Goal: Find specific page/section: Find specific page/section

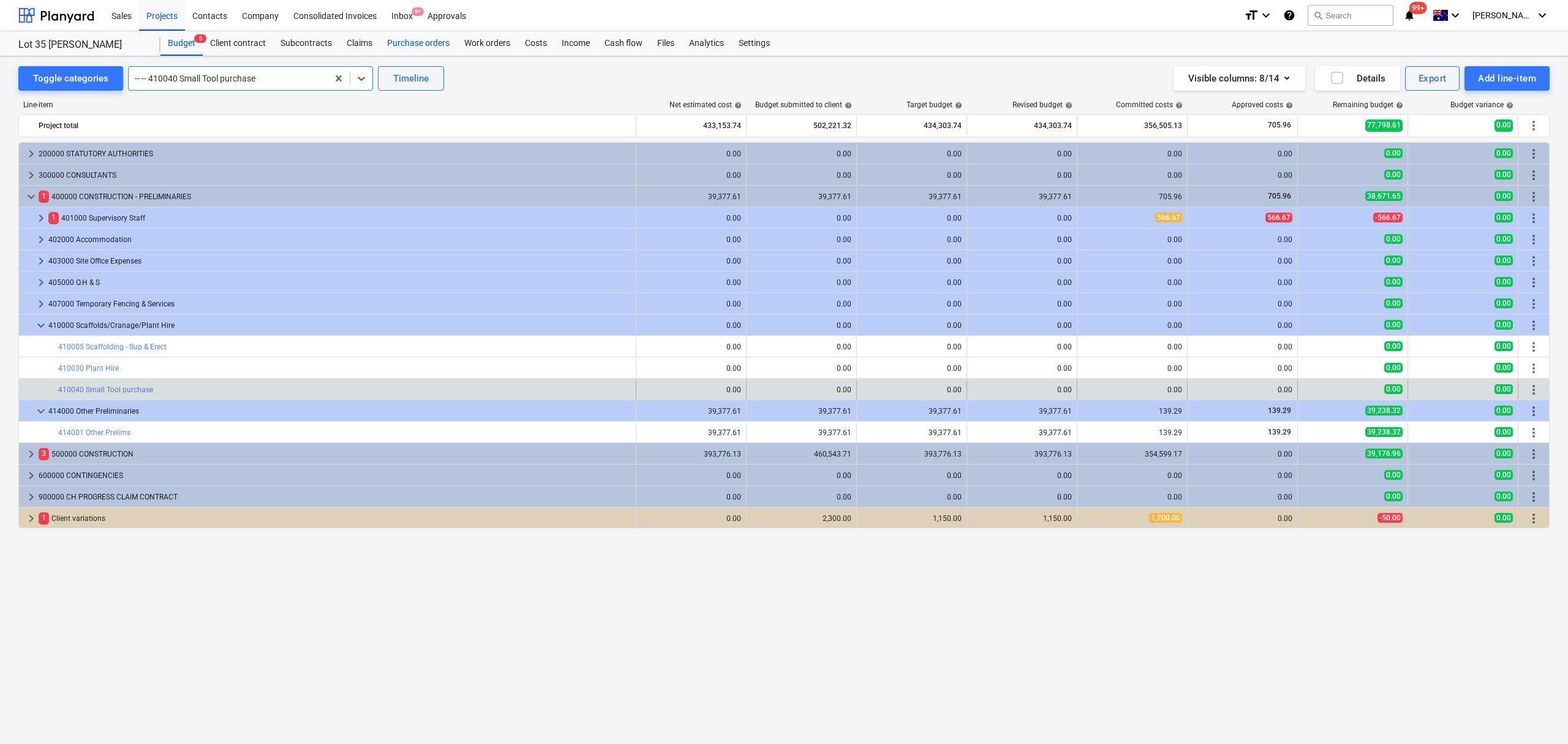
click at [435, 49] on div "Purchase orders" at bounding box center [417, 43] width 77 height 25
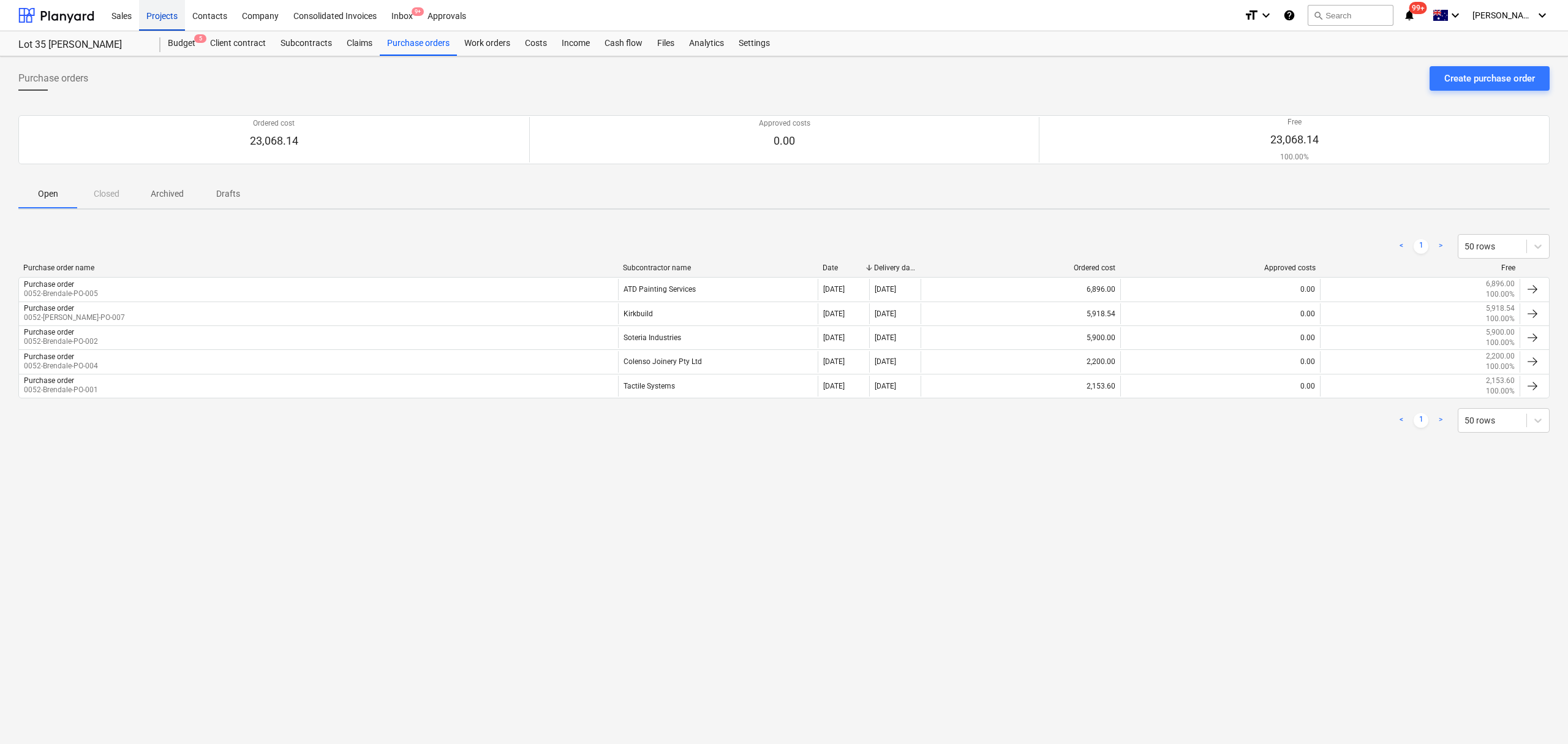
click at [152, 20] on div "Projects" at bounding box center [162, 14] width 46 height 31
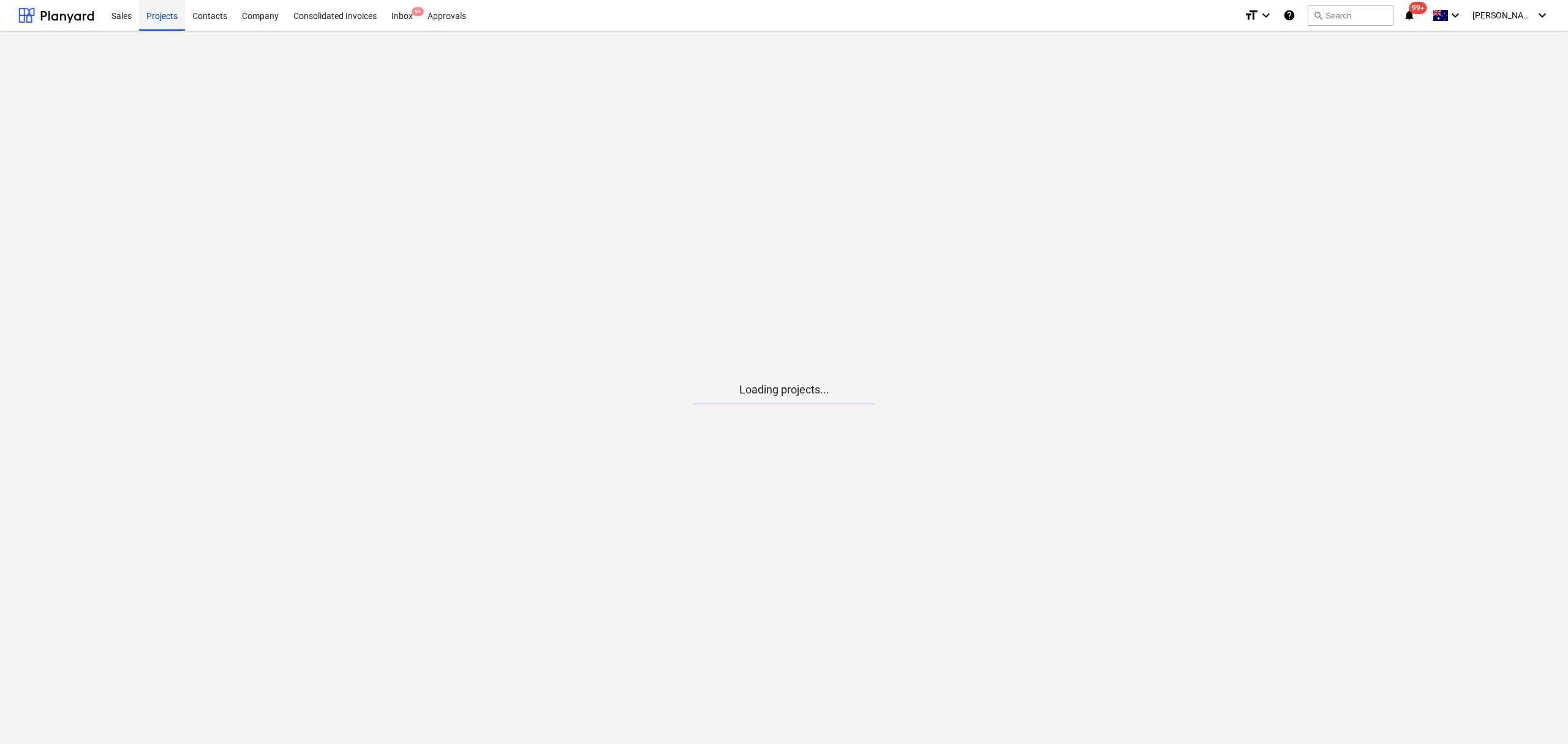
click at [152, 20] on div "Projects" at bounding box center [162, 14] width 46 height 31
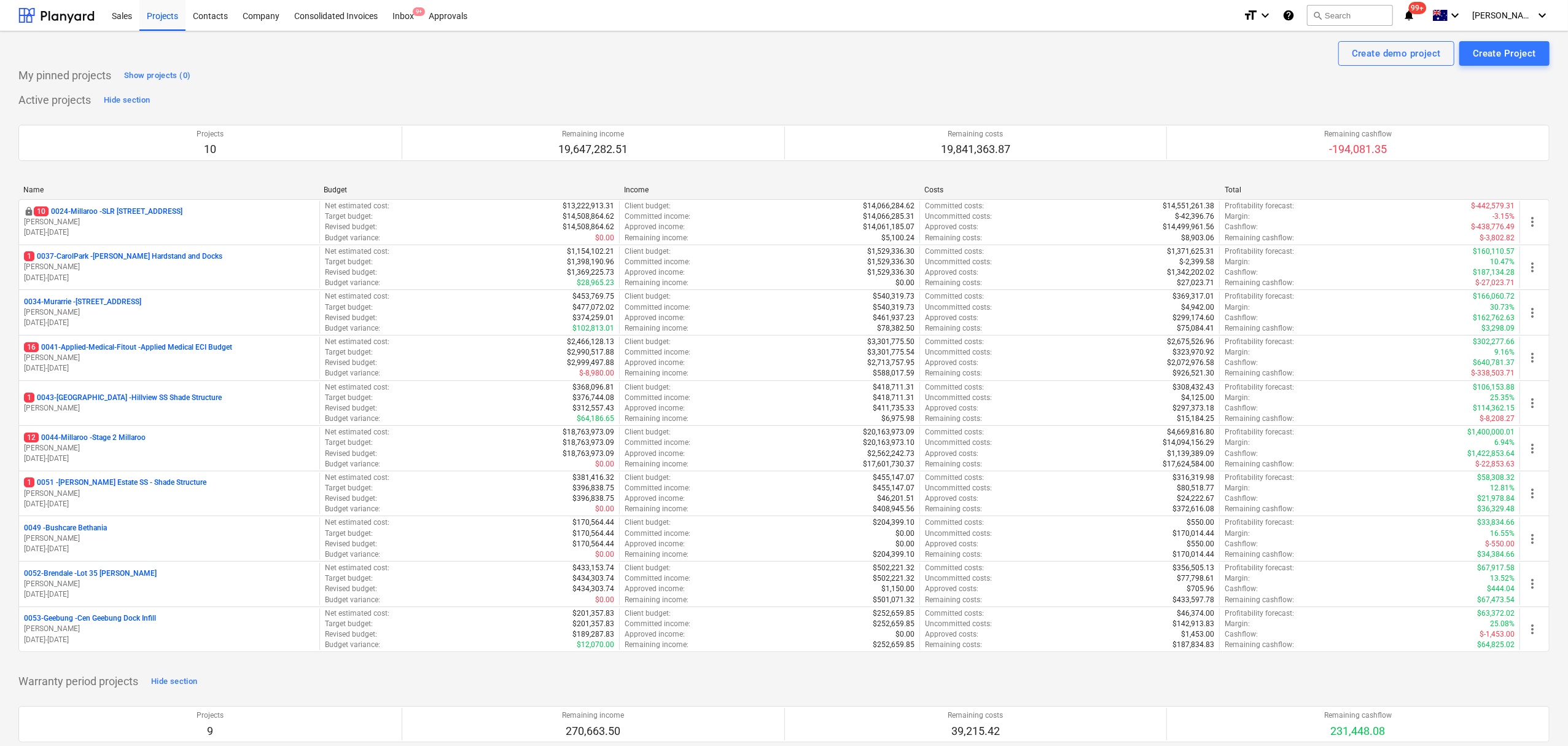
scroll to position [746, 0]
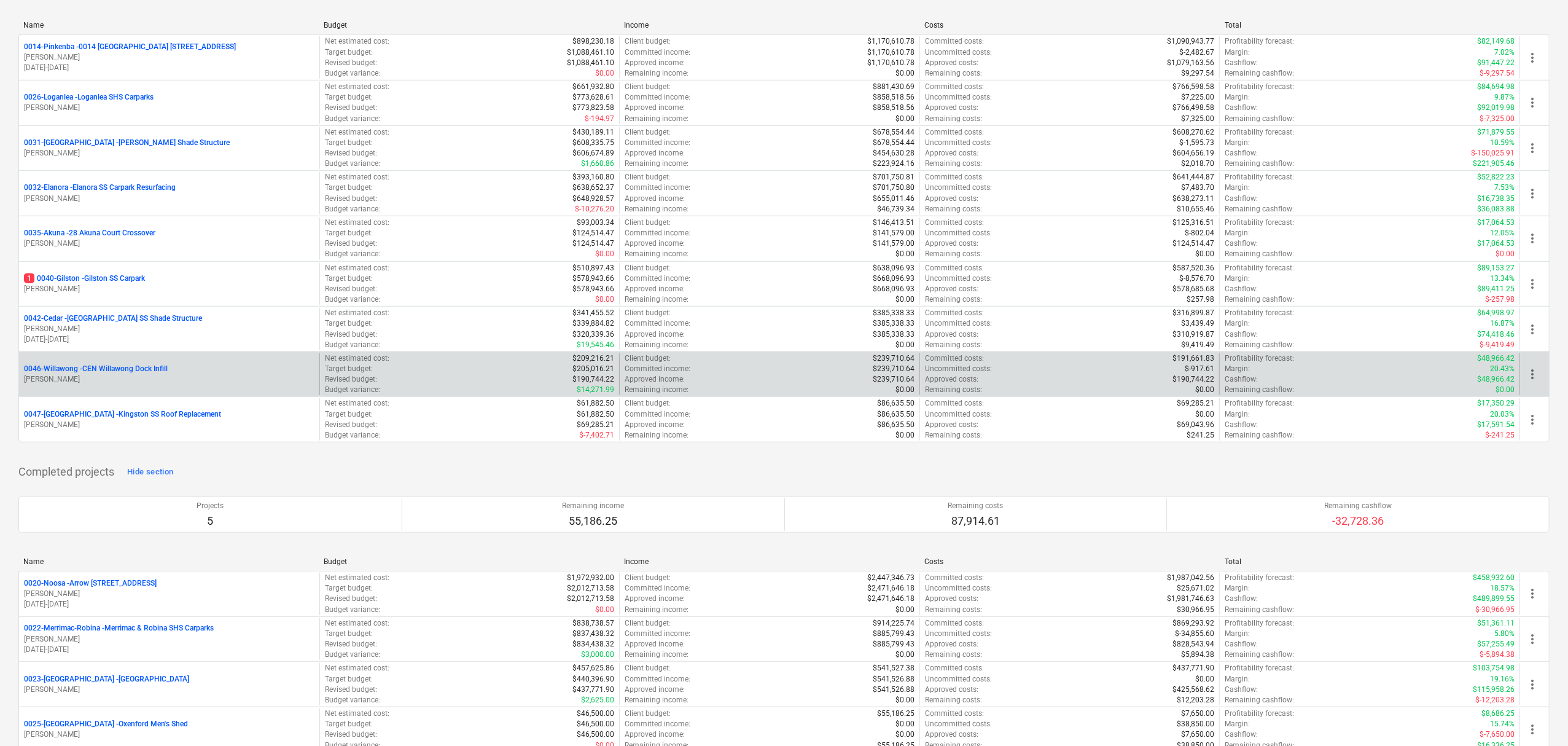
click at [128, 396] on div "0046-Willawong - CEN Willawong Dock Infill [PERSON_NAME]" at bounding box center [169, 374] width 300 height 42
click at [131, 392] on div "0046-Willawong - CEN Willawong Dock Infill T. Pawar" at bounding box center [169, 374] width 300 height 42
click at [115, 384] on p "[PERSON_NAME]" at bounding box center [169, 379] width 291 height 10
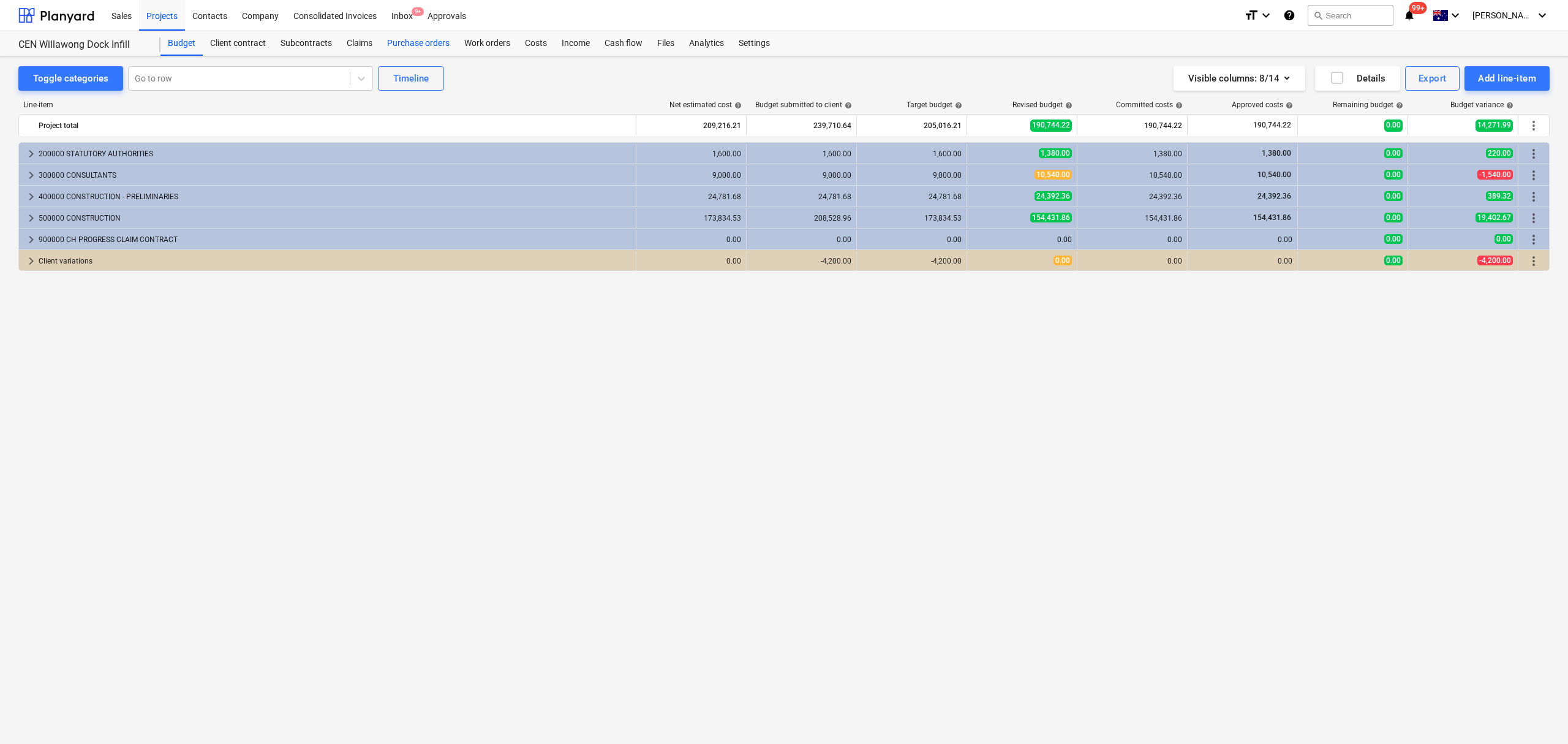
click at [429, 44] on div "Purchase orders" at bounding box center [417, 43] width 77 height 25
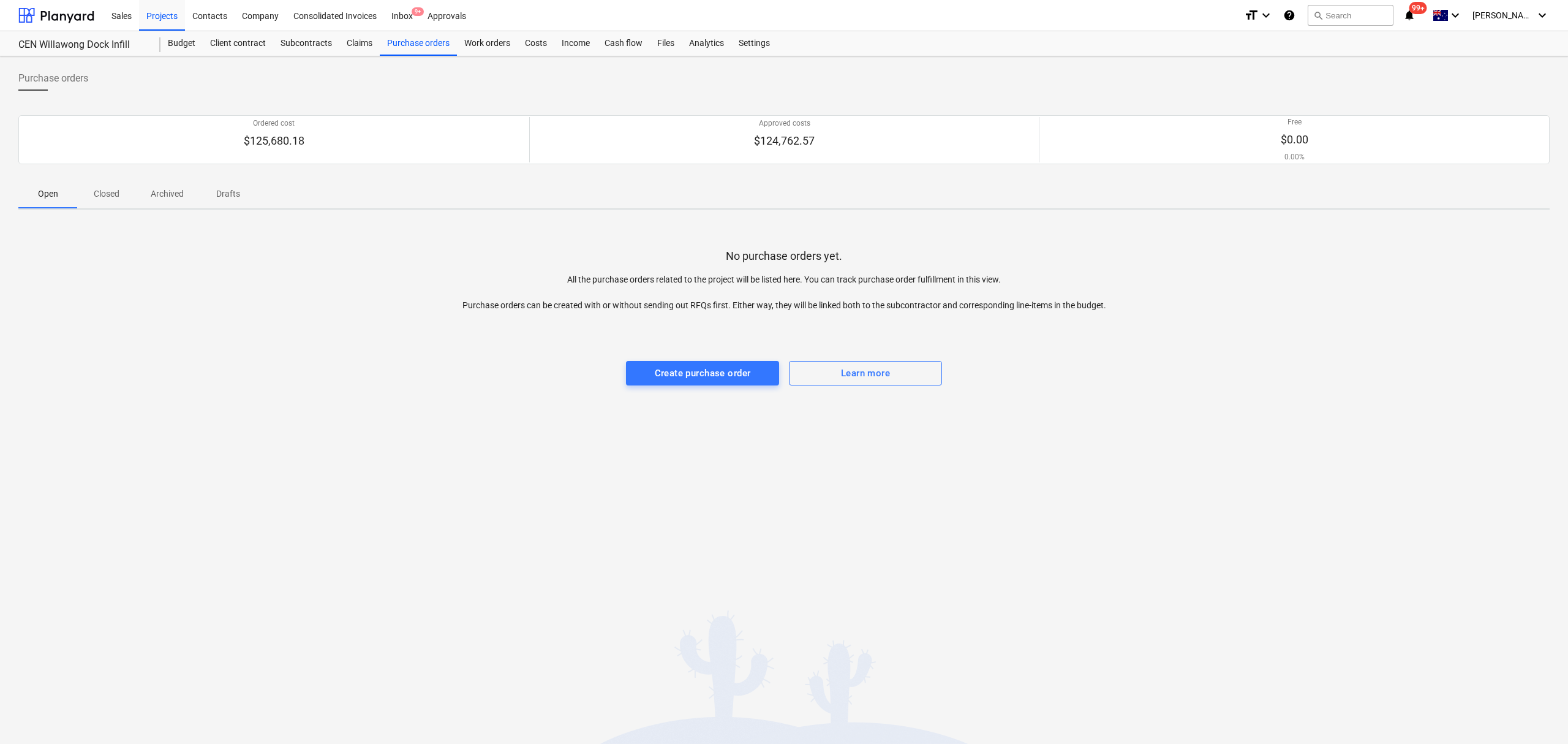
click at [462, 58] on div "Purchase orders Ordered cost $125,680.18 Approved costs $124,762.57 Free $0.00 …" at bounding box center [784, 400] width 1568 height 688
click at [111, 199] on p "Closed" at bounding box center [106, 194] width 29 height 13
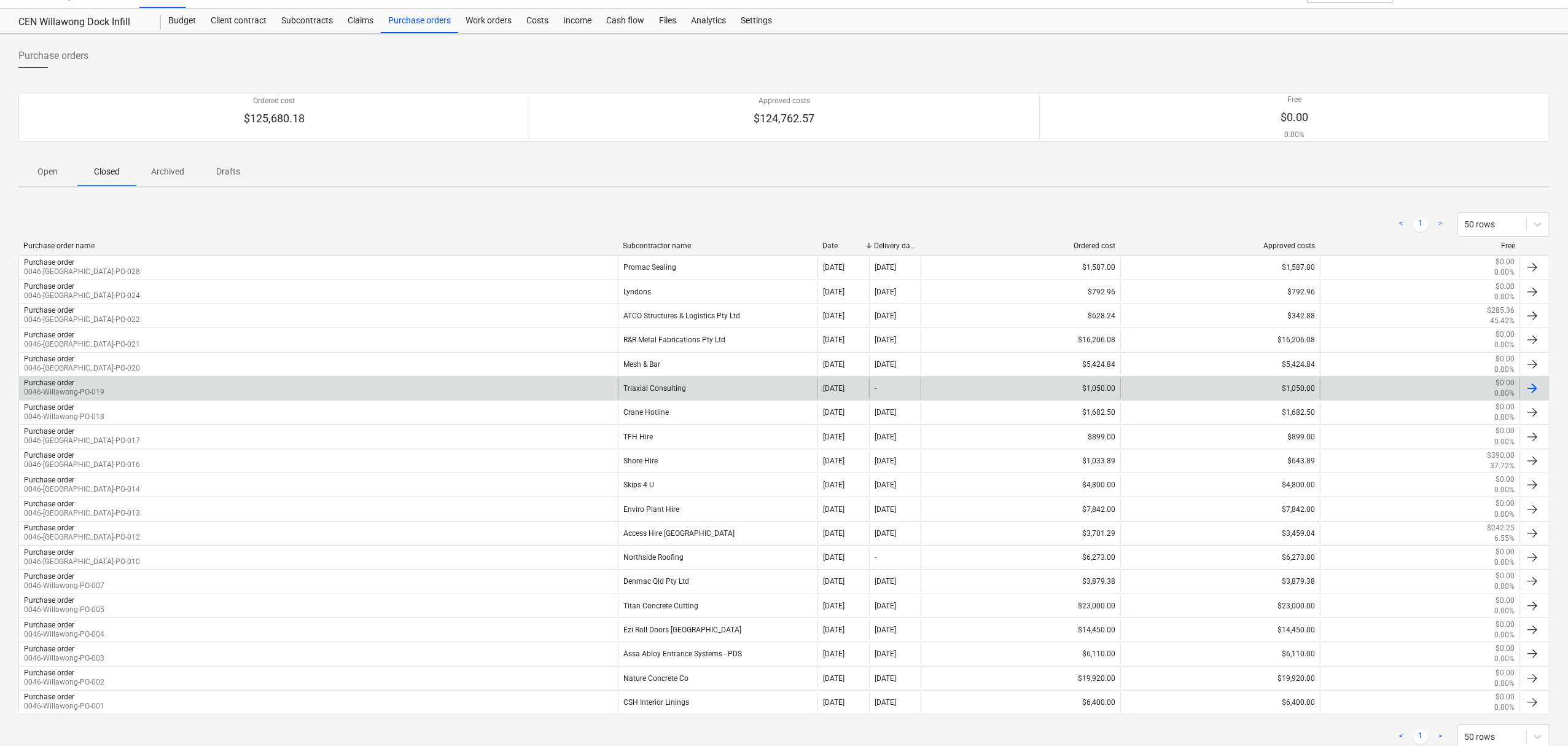
scroll to position [64, 0]
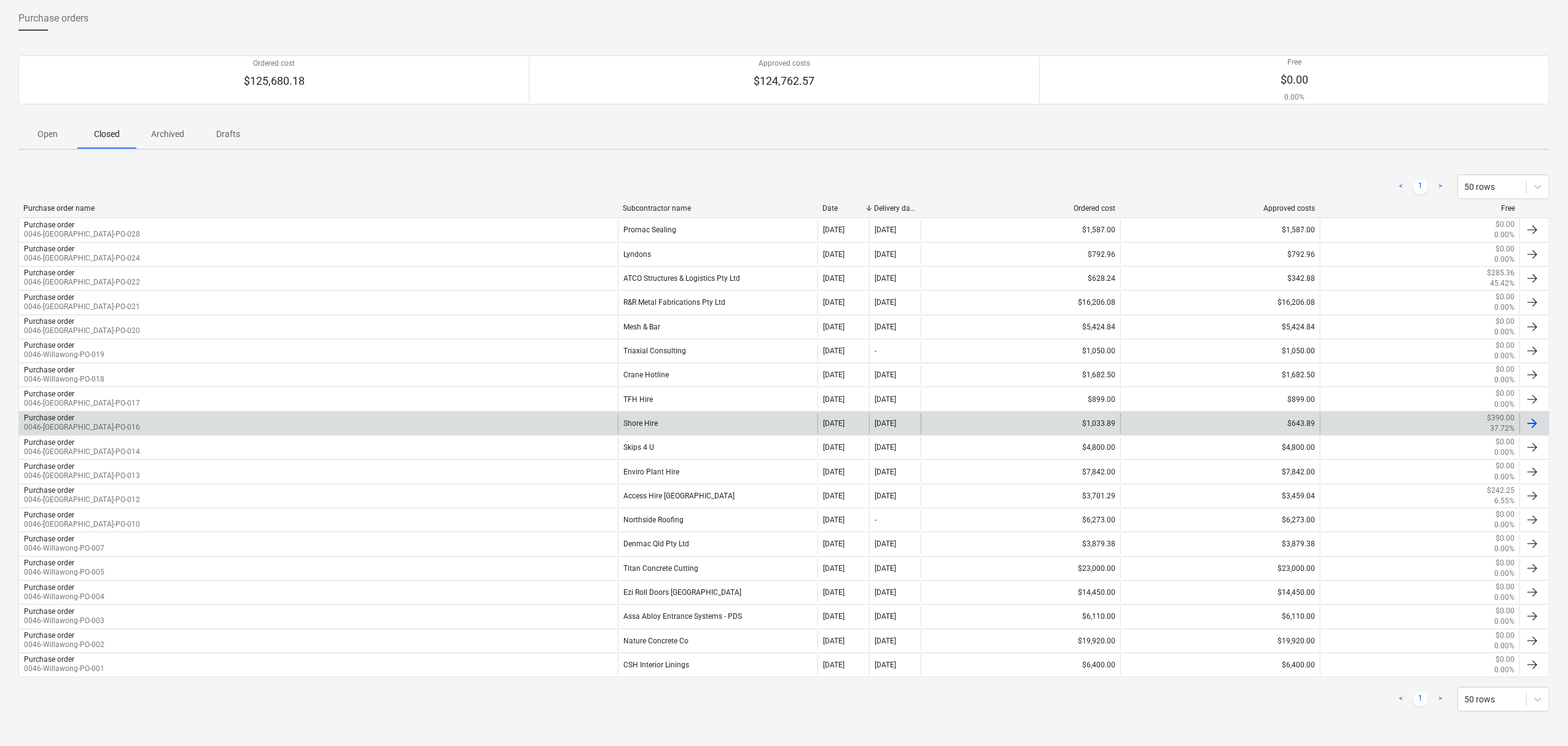
click at [436, 420] on div "Purchase order 0046-Willawong-PO-016" at bounding box center [318, 424] width 599 height 21
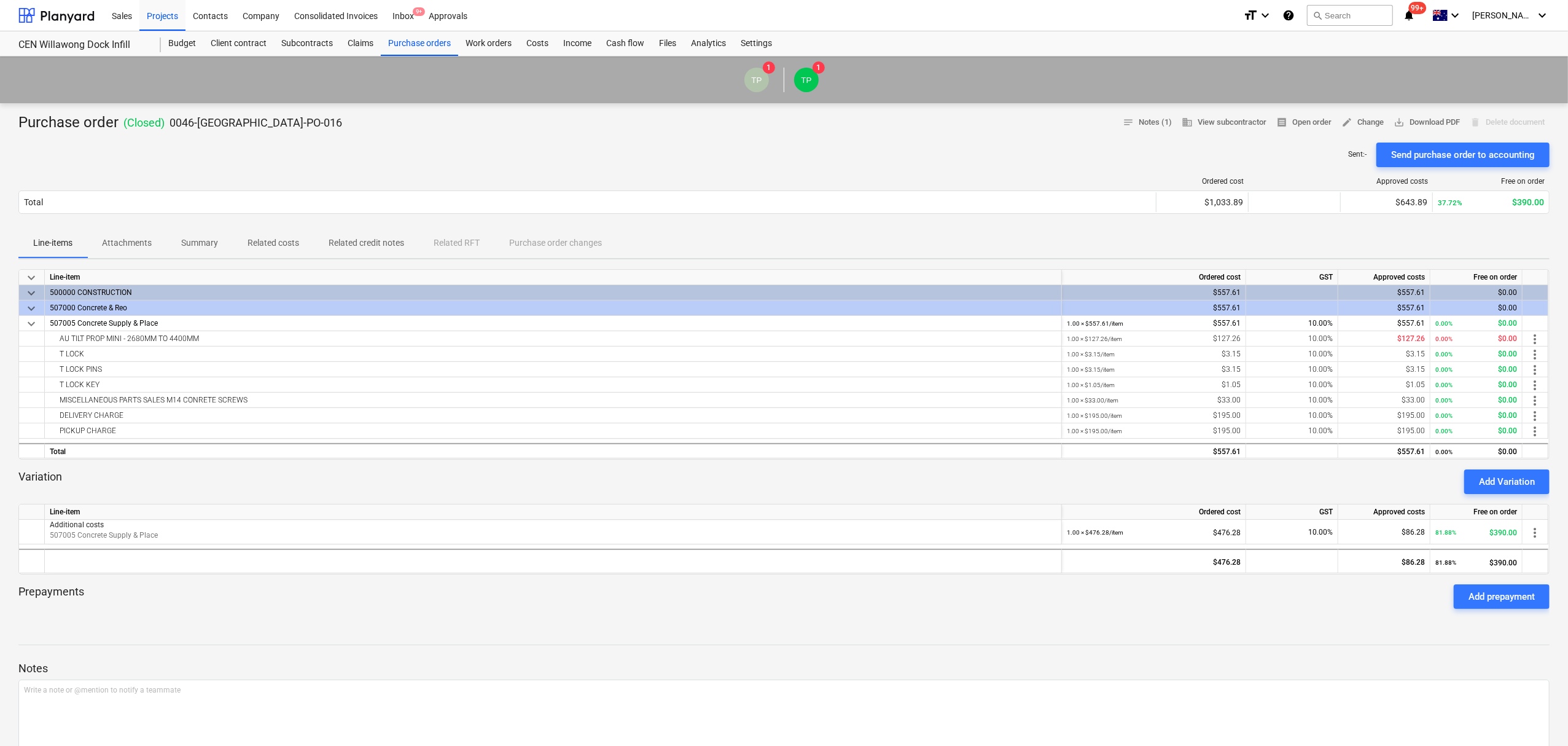
scroll to position [64, 0]
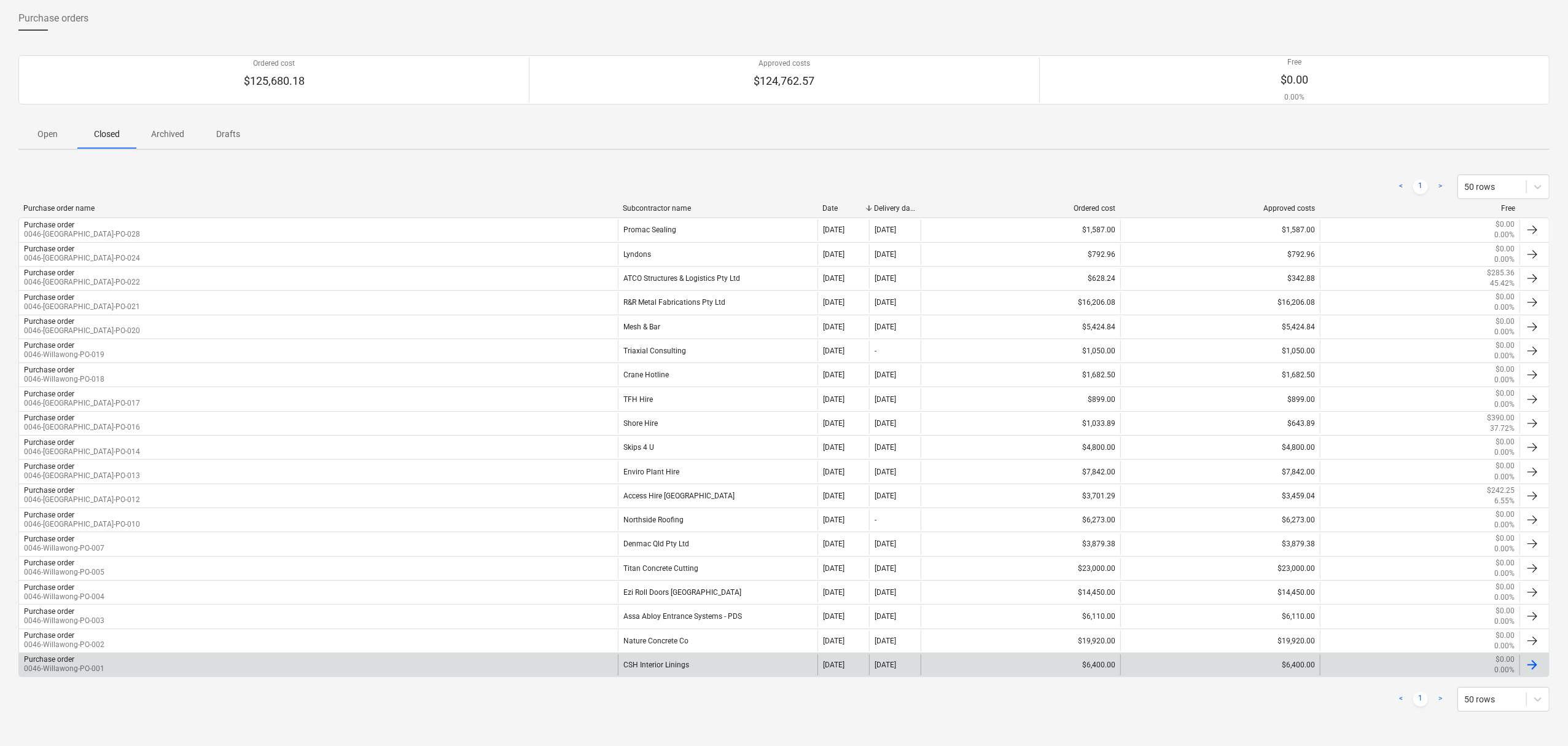
click at [400, 661] on div "Purchase order 0046-Willawong-PO-001" at bounding box center [318, 665] width 599 height 21
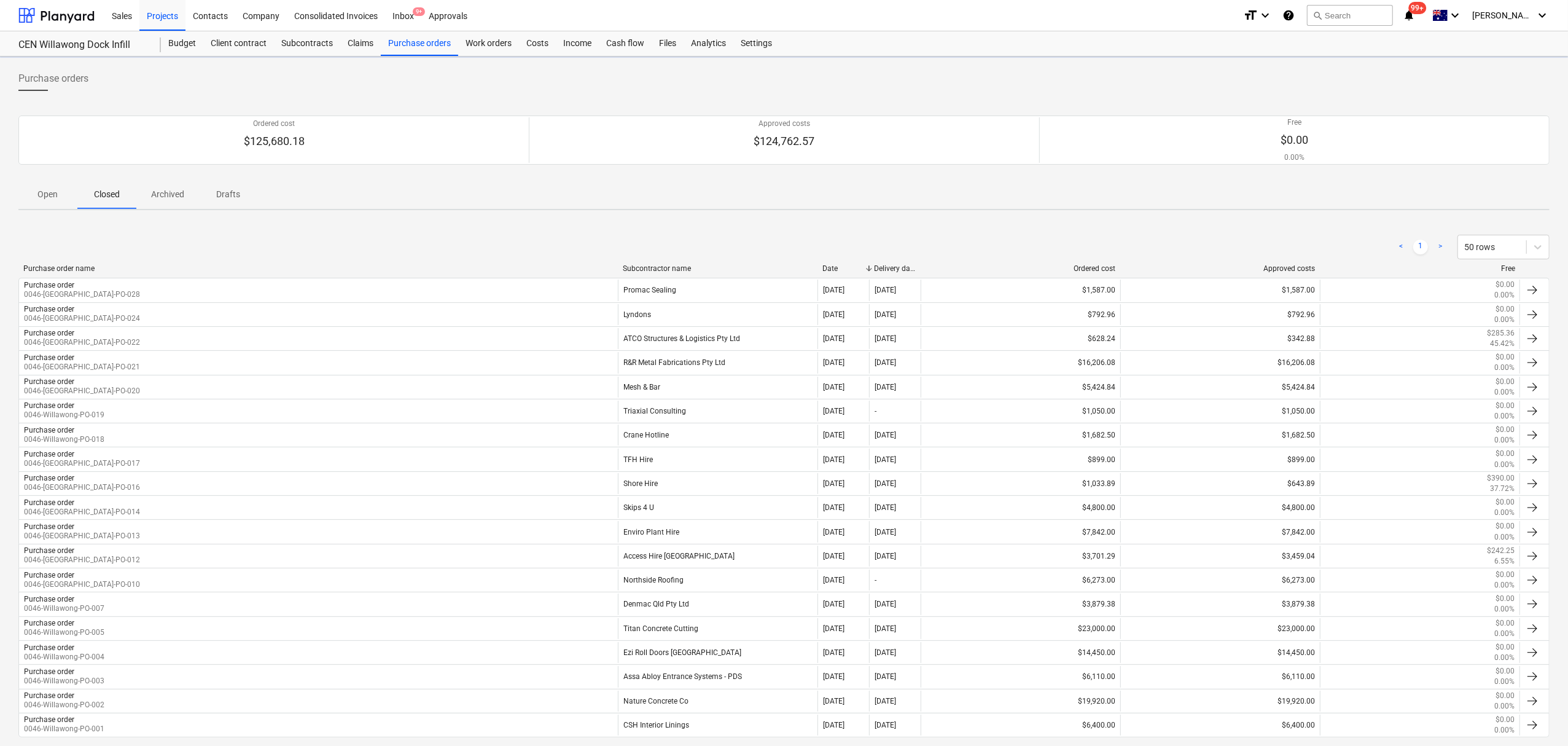
scroll to position [64, 0]
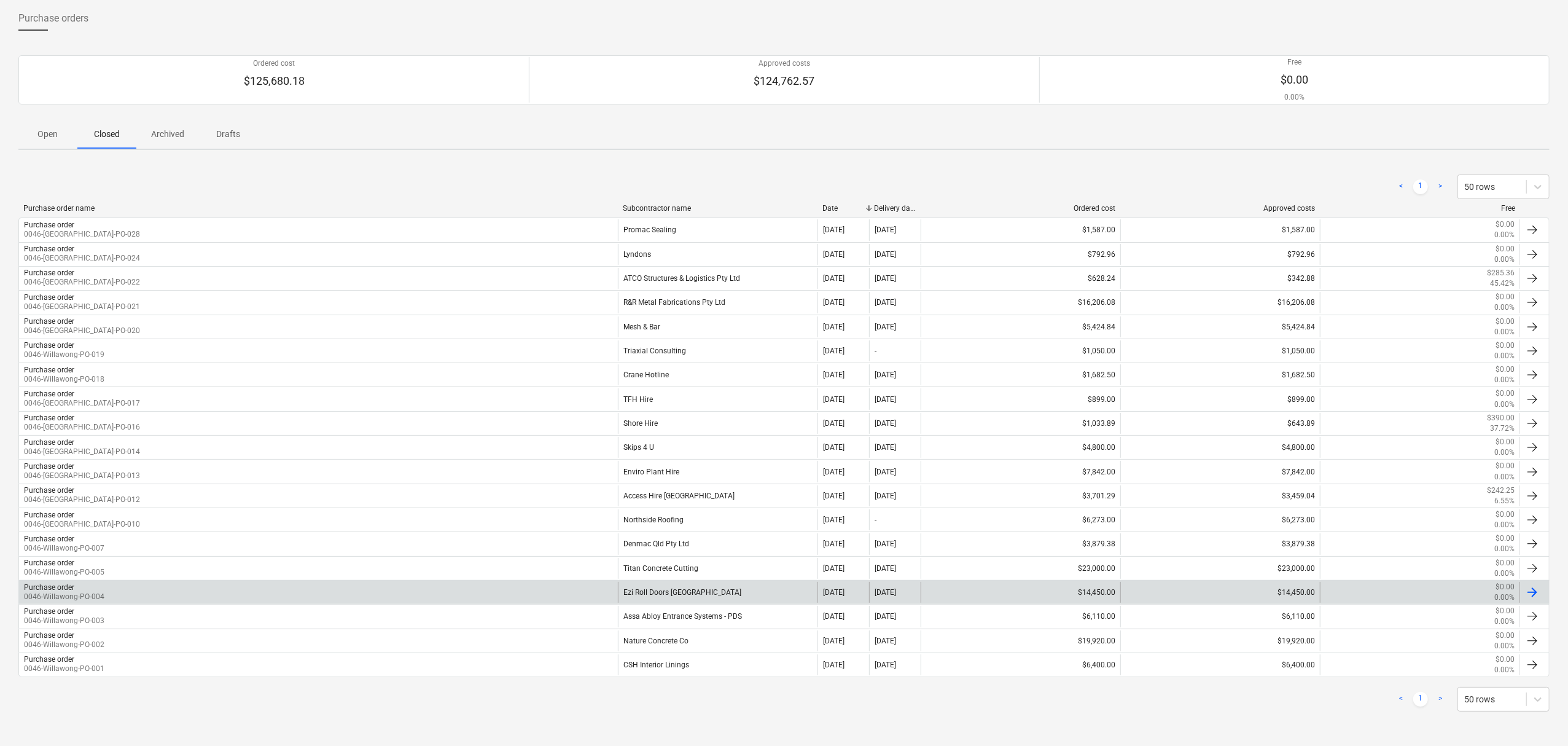
click at [369, 595] on div "Purchase order 0046-Willawong-PO-004" at bounding box center [318, 592] width 599 height 21
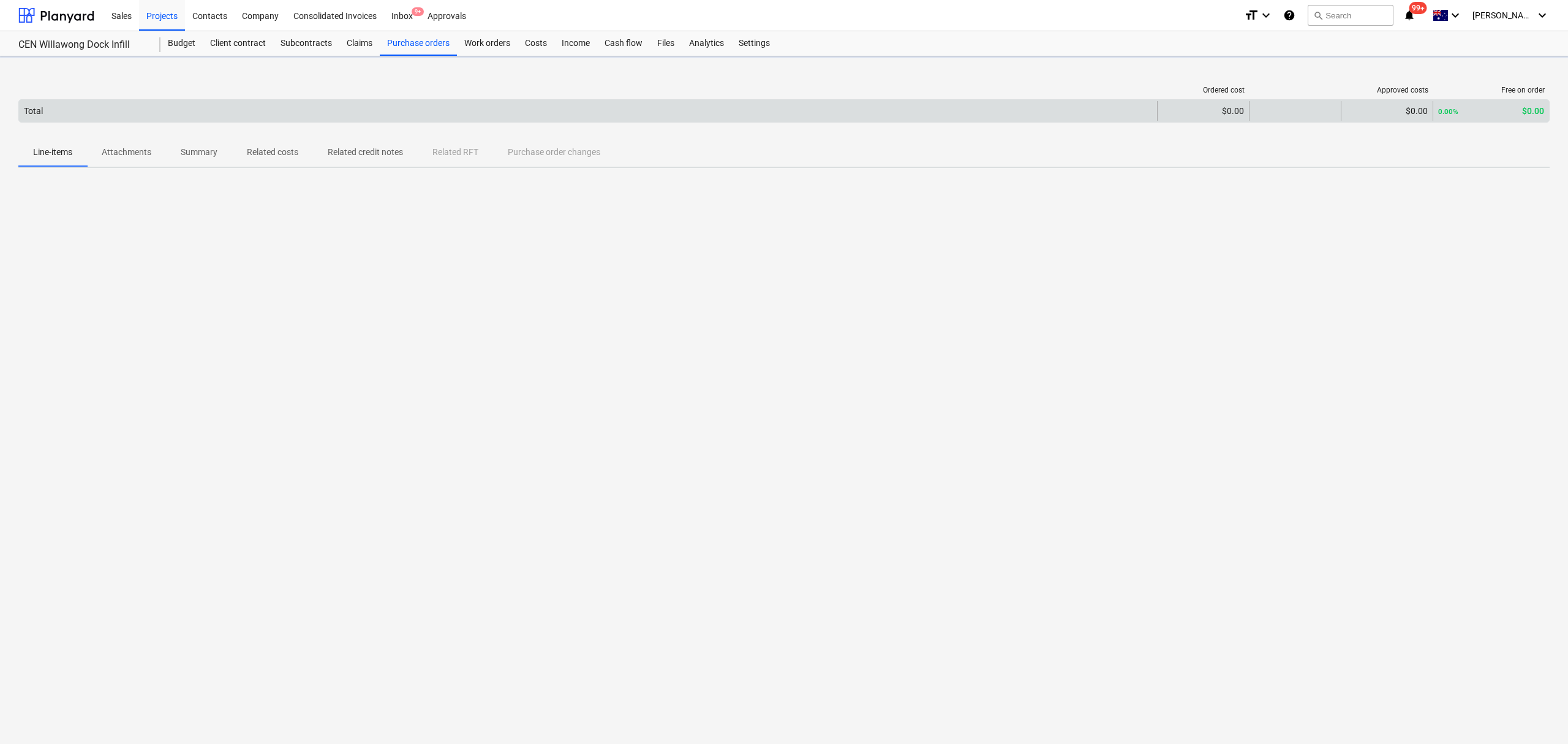
click at [121, 122] on div "Total $0.00 $0.00 0.00% $0.00" at bounding box center [783, 110] width 1531 height 23
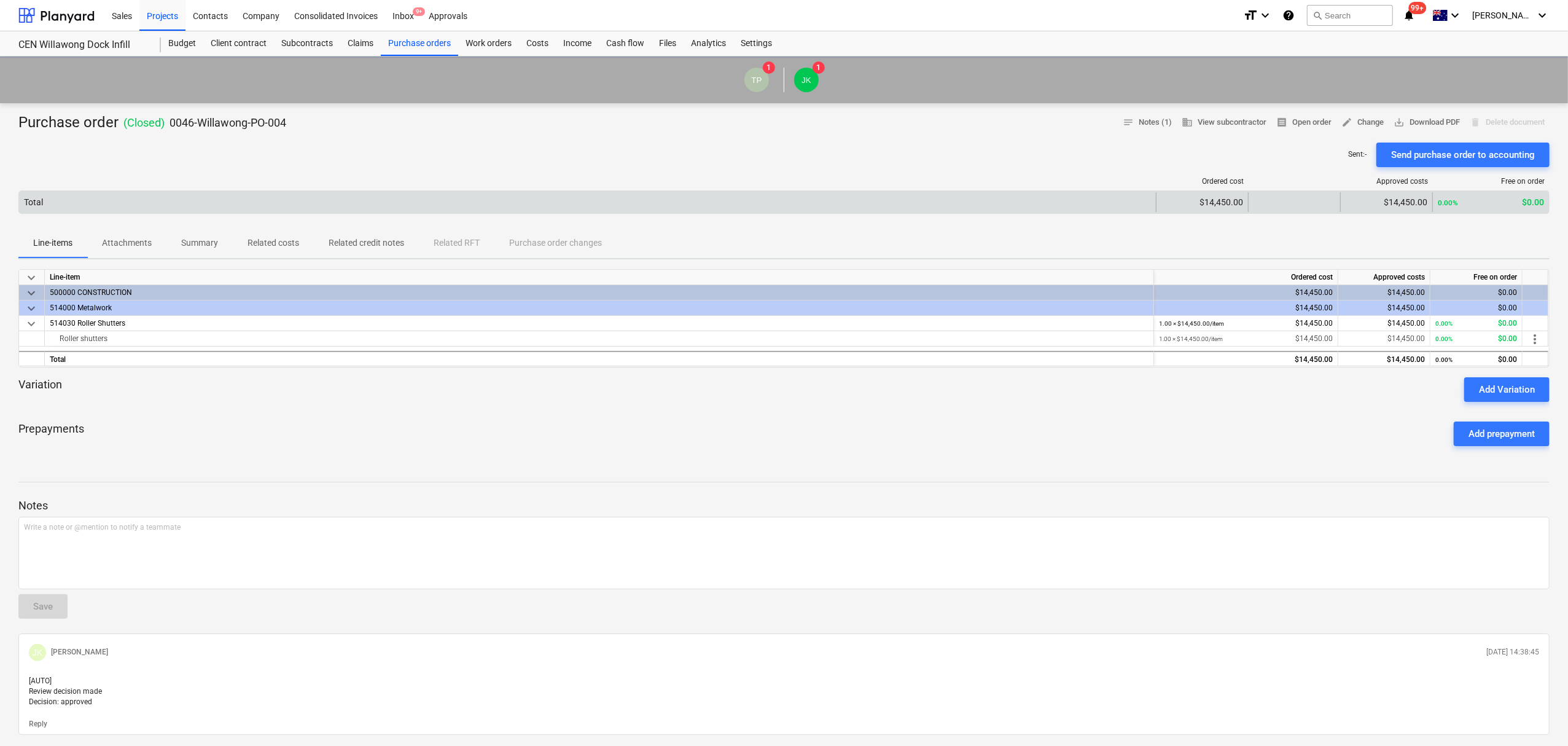
click at [138, 201] on div "Total" at bounding box center [587, 202] width 1137 height 20
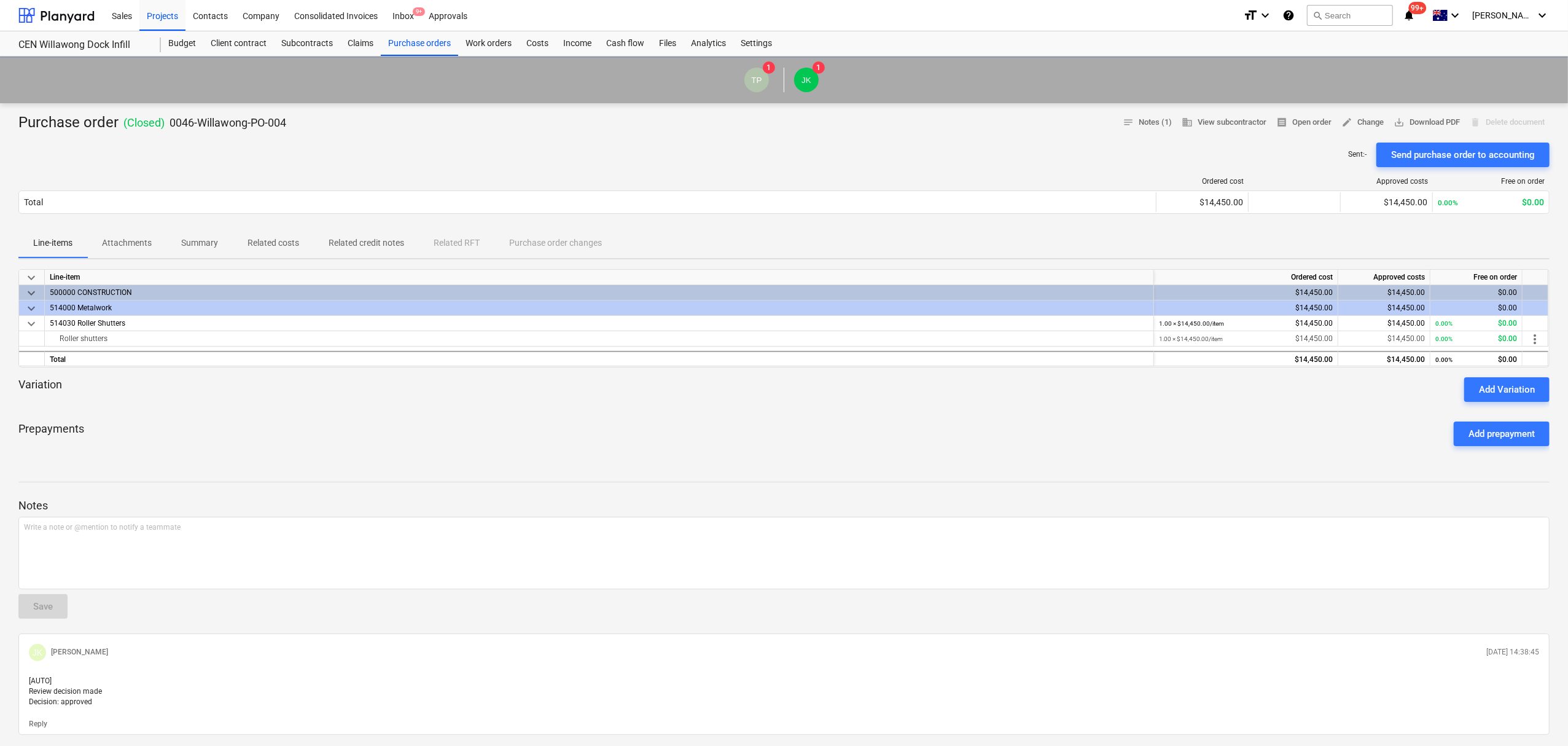
drag, startPoint x: 143, startPoint y: 260, endPoint x: 136, endPoint y: 251, distance: 11.4
click at [142, 260] on div "Line-items Attachments Summary Related costs Related credit notes Related RFT P…" at bounding box center [784, 244] width 1531 height 31
click at [136, 249] on p "Attachments" at bounding box center [127, 243] width 50 height 13
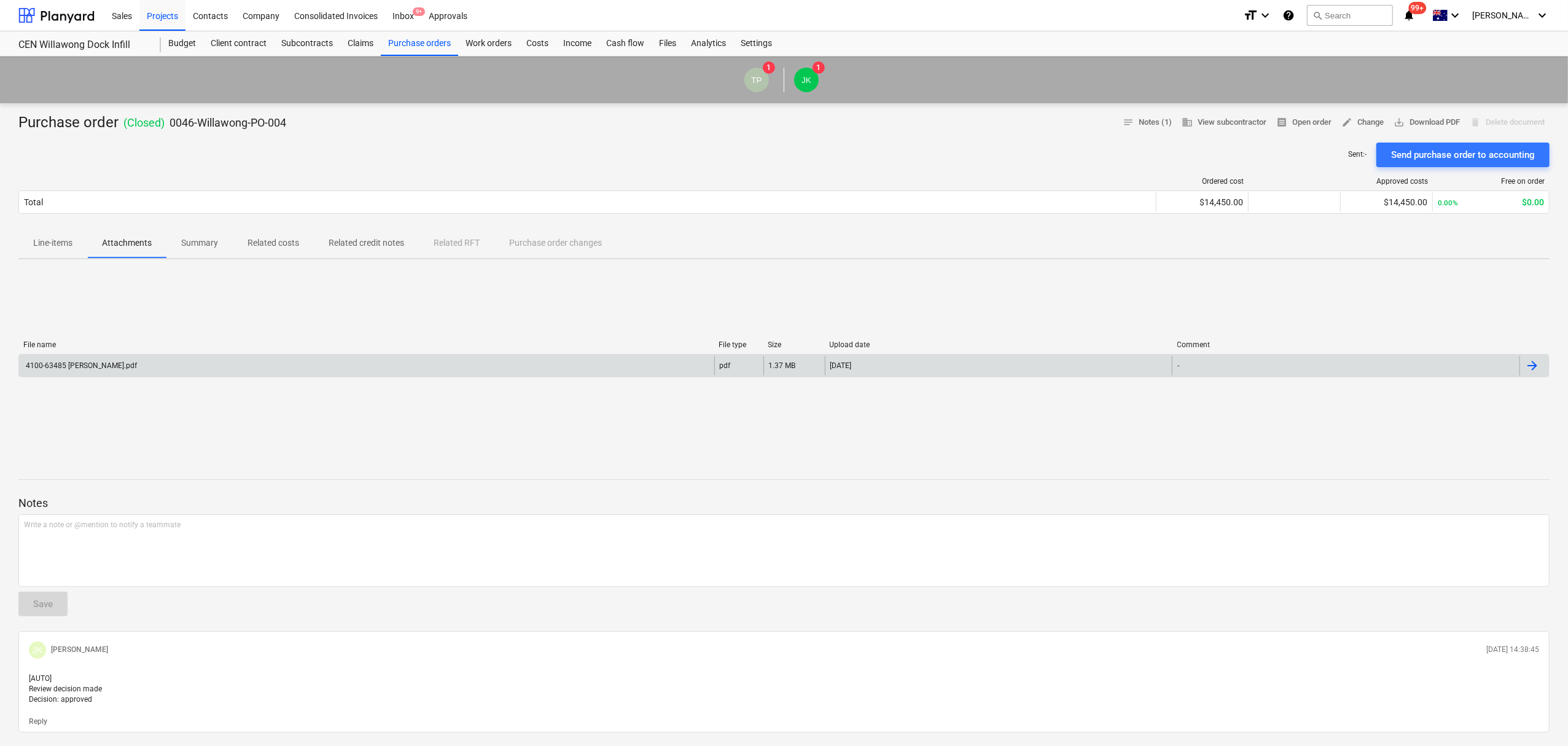
click at [158, 373] on div "4100-63485 CEN Willawong.pdf" at bounding box center [367, 365] width 696 height 20
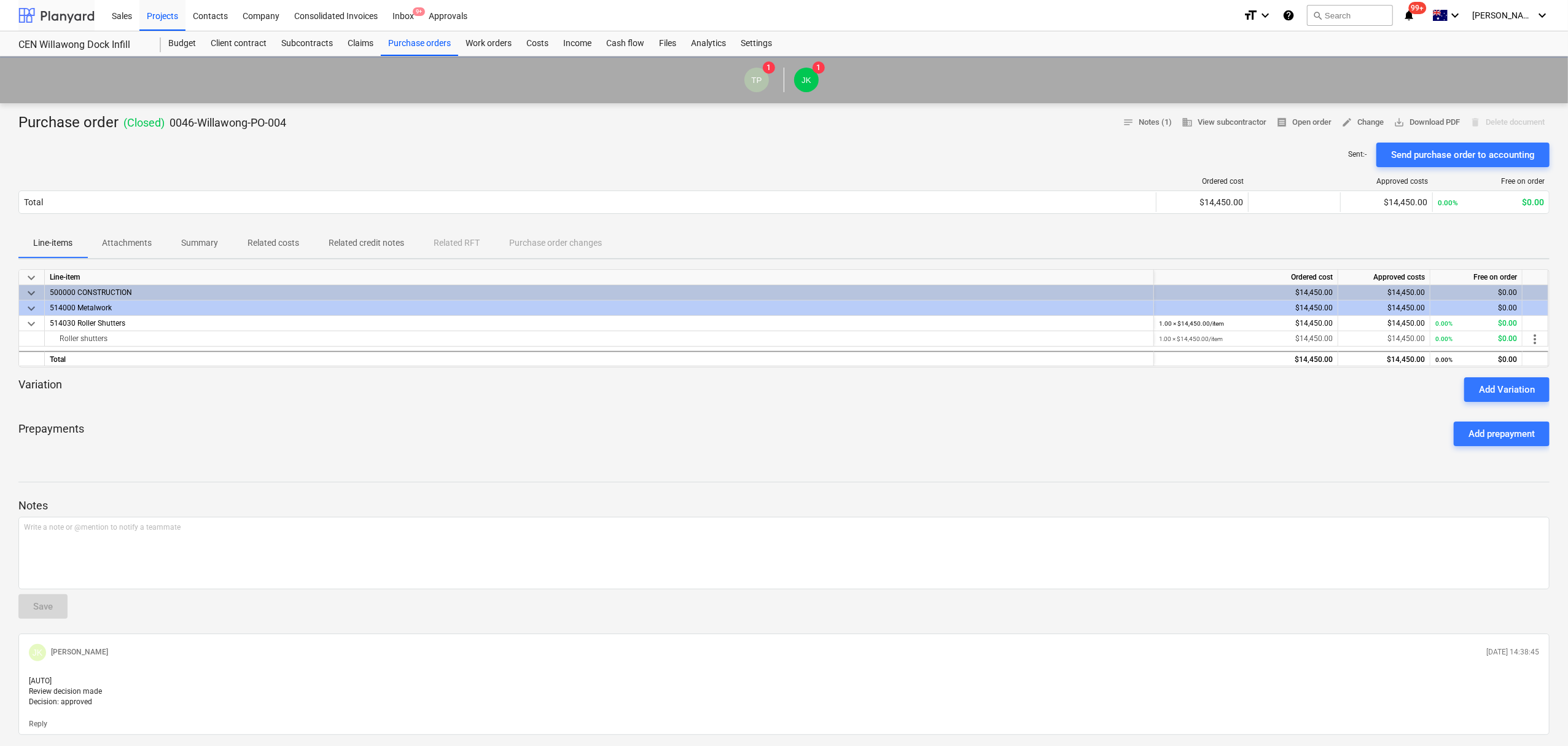
scroll to position [64, 0]
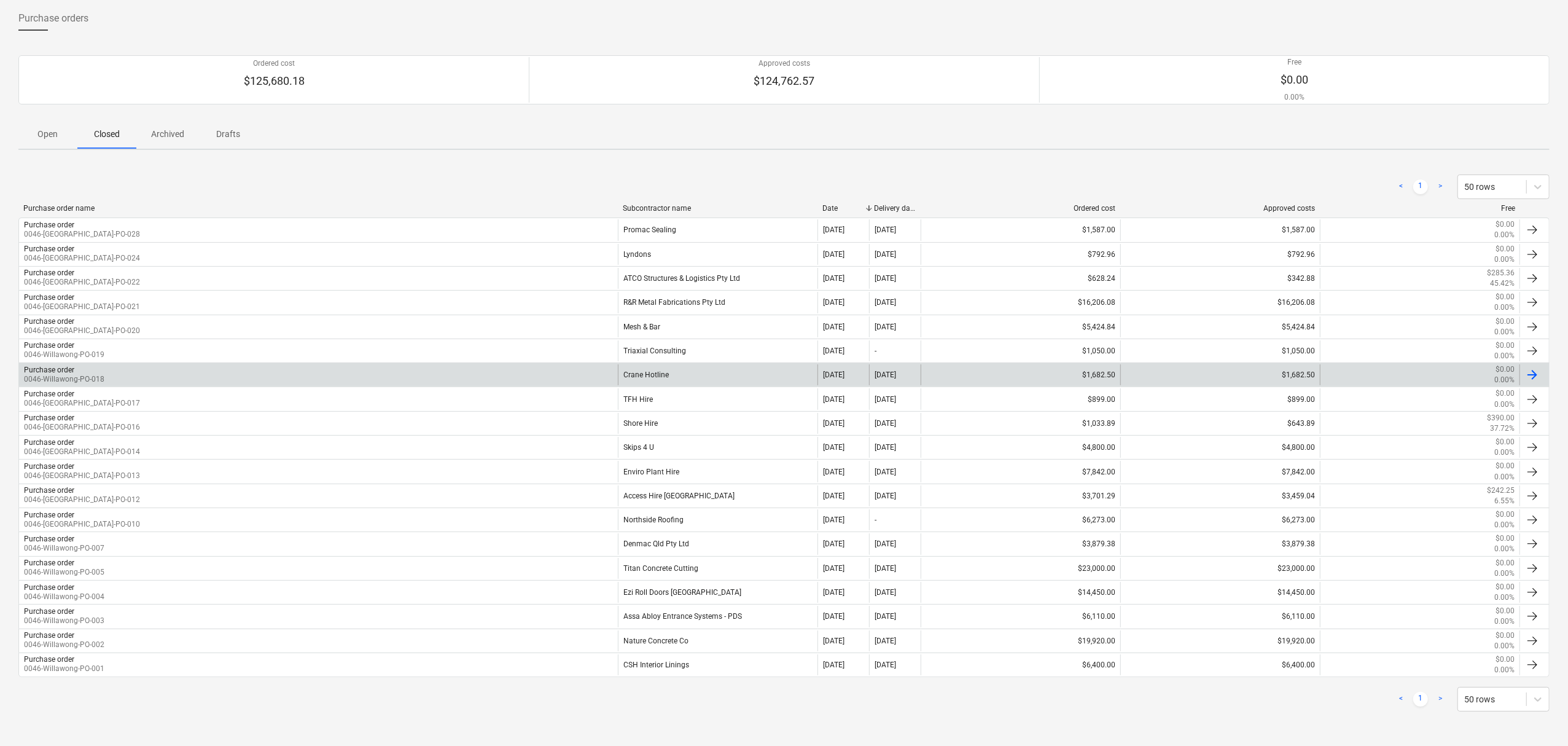
click at [381, 369] on div "Purchase order 0046-Willawong-PO-018" at bounding box center [318, 375] width 599 height 21
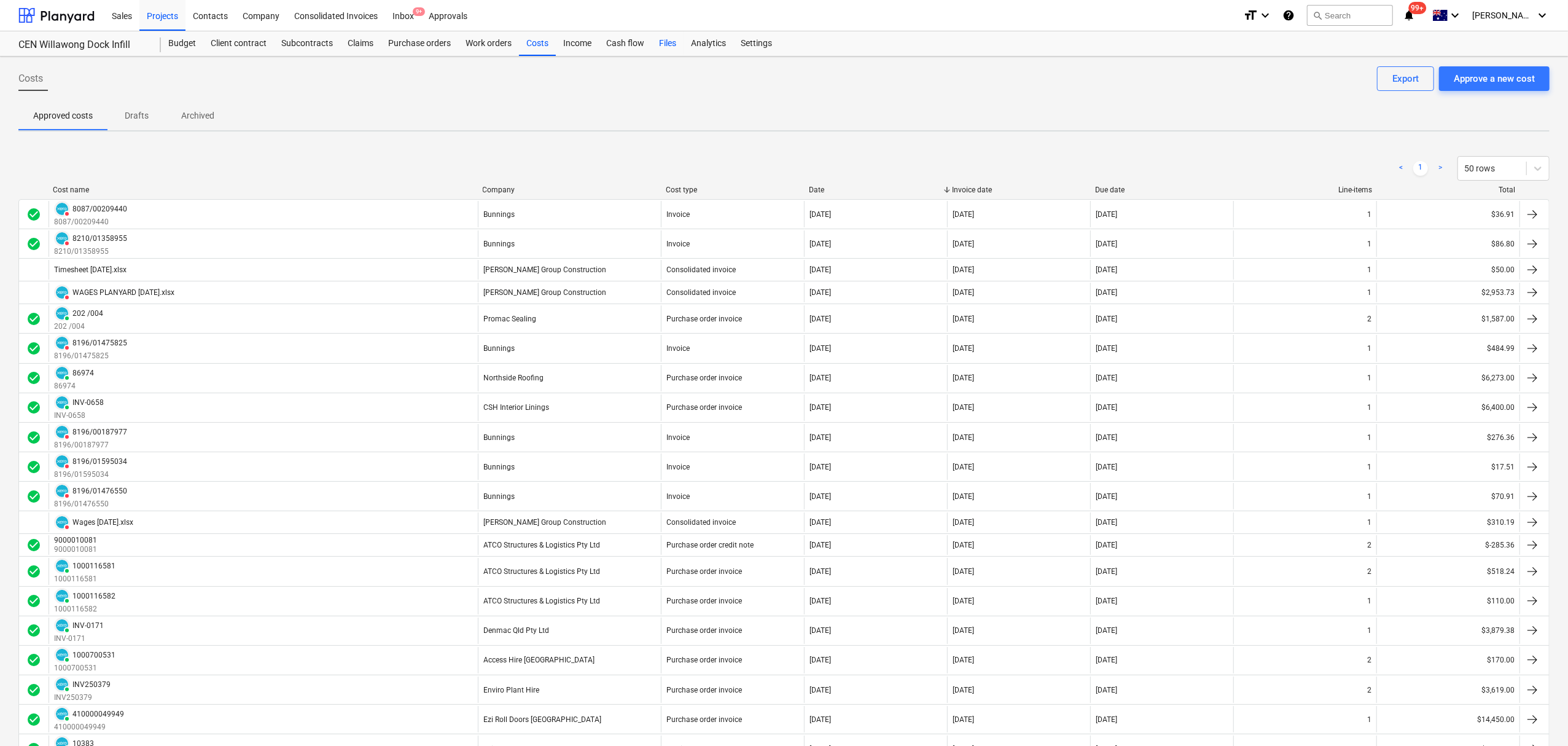
click at [661, 48] on div "Files" at bounding box center [668, 43] width 32 height 25
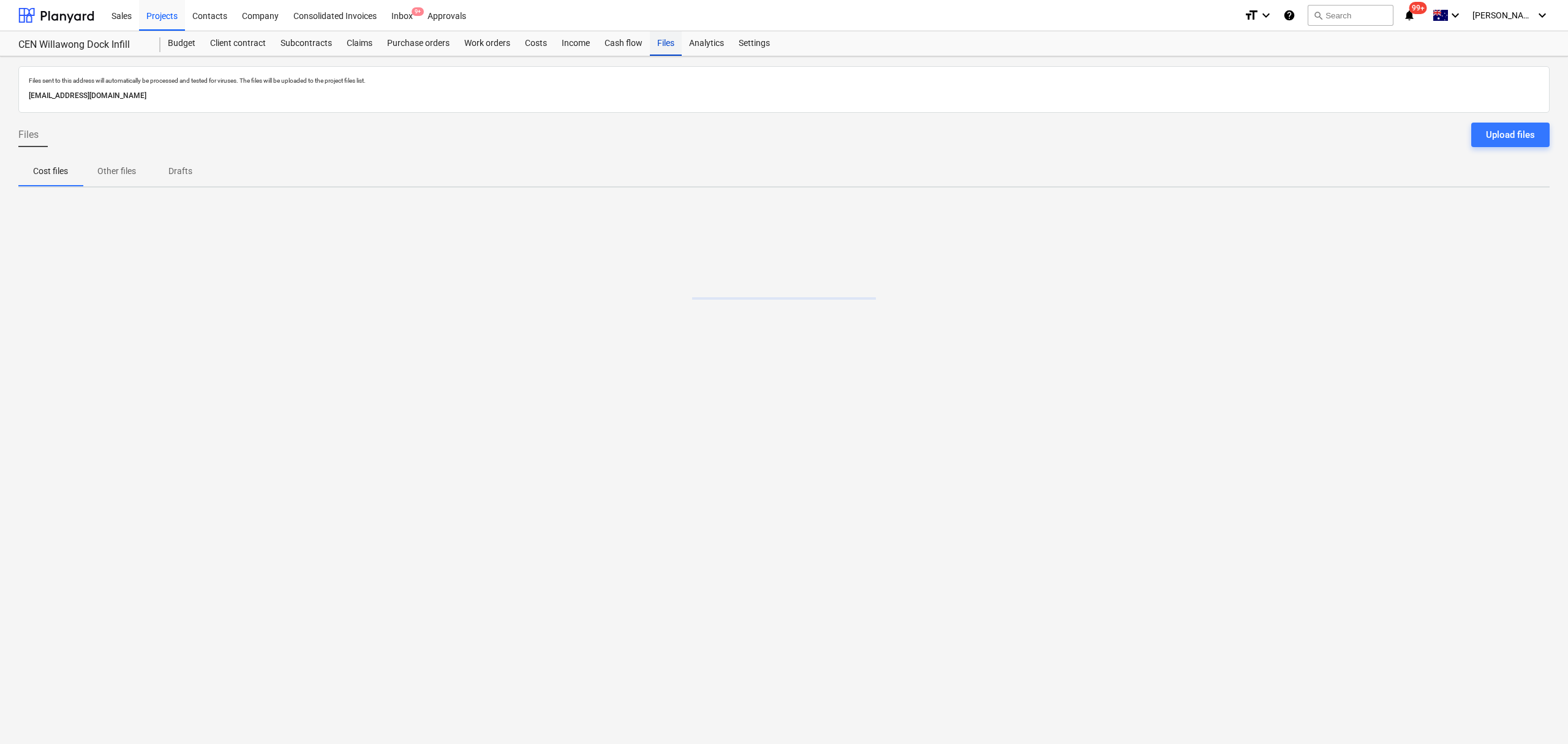
click at [659, 48] on div "Files" at bounding box center [666, 43] width 32 height 25
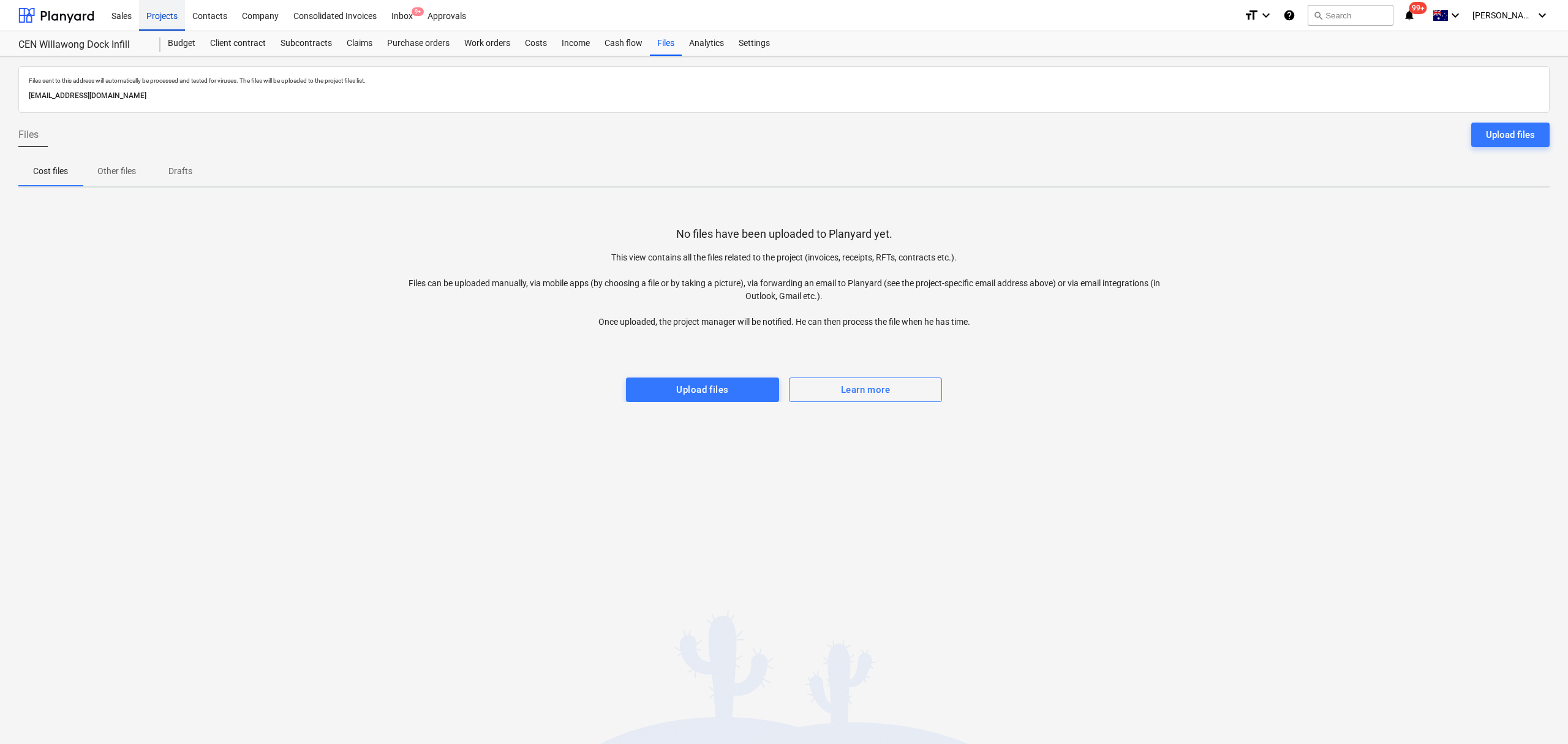
click at [171, 17] on div "Projects" at bounding box center [162, 14] width 46 height 31
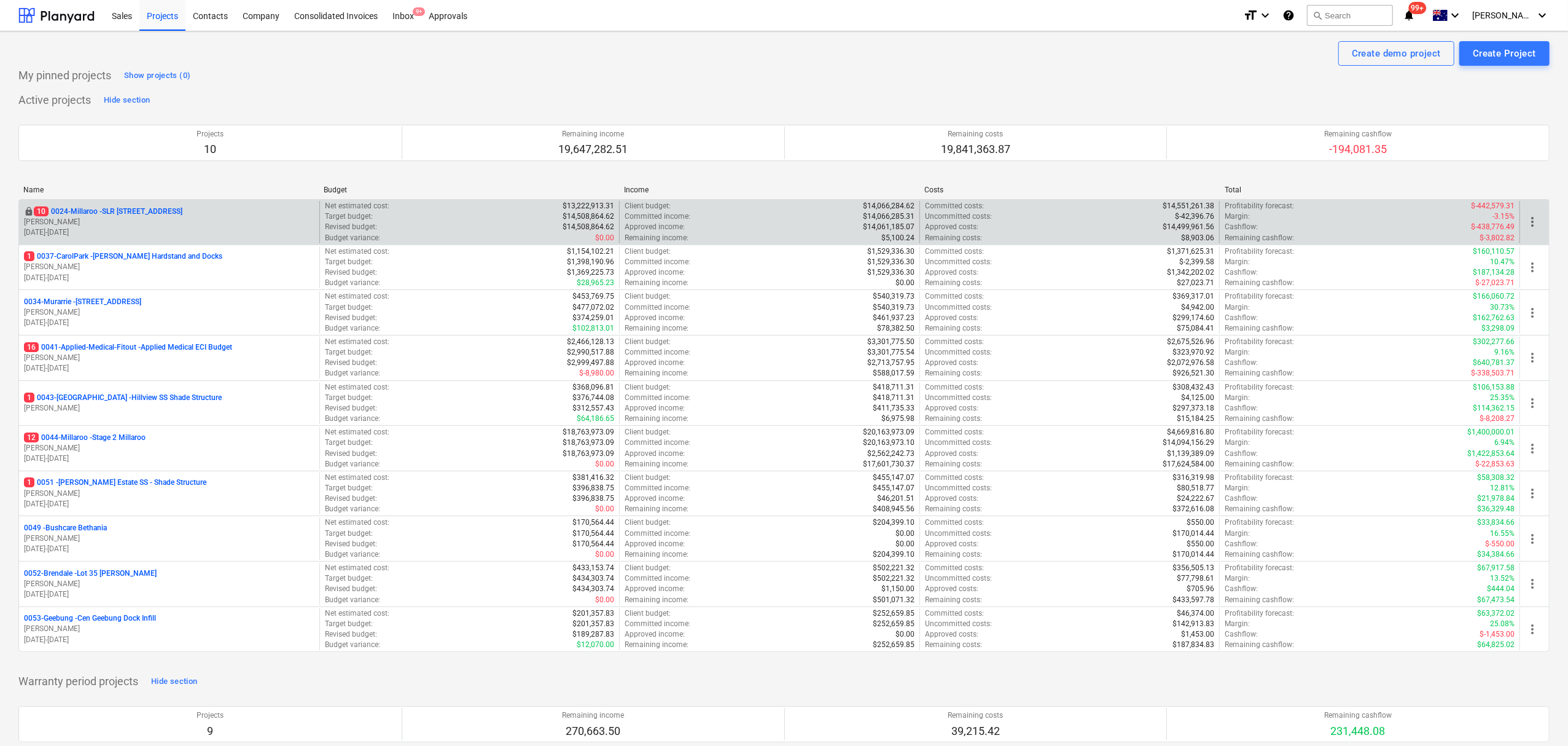
click at [156, 212] on p "10 0024-Millaroo - SLR [STREET_ADDRESS]" at bounding box center [107, 211] width 149 height 10
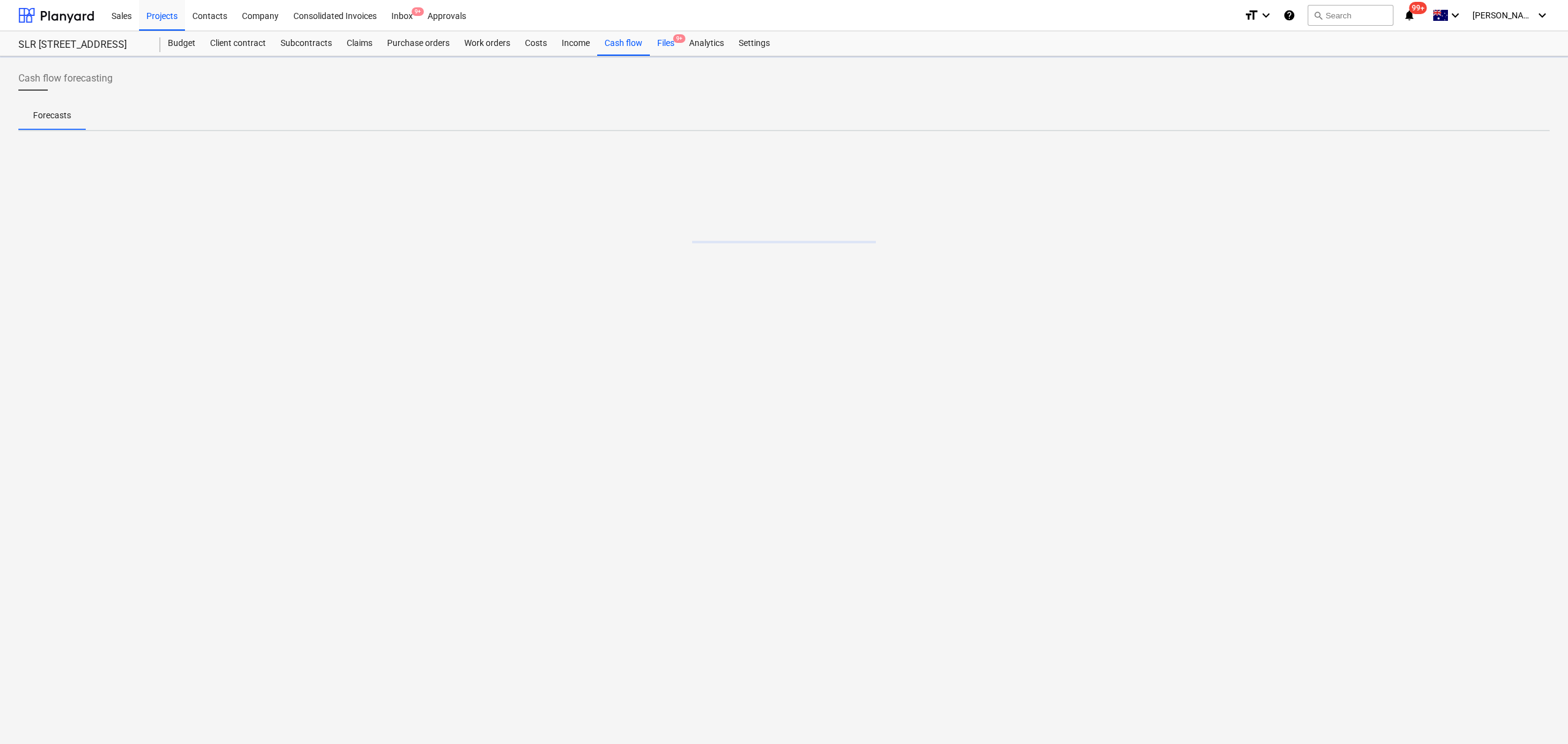
click at [670, 45] on div "Files 9+" at bounding box center [666, 43] width 32 height 25
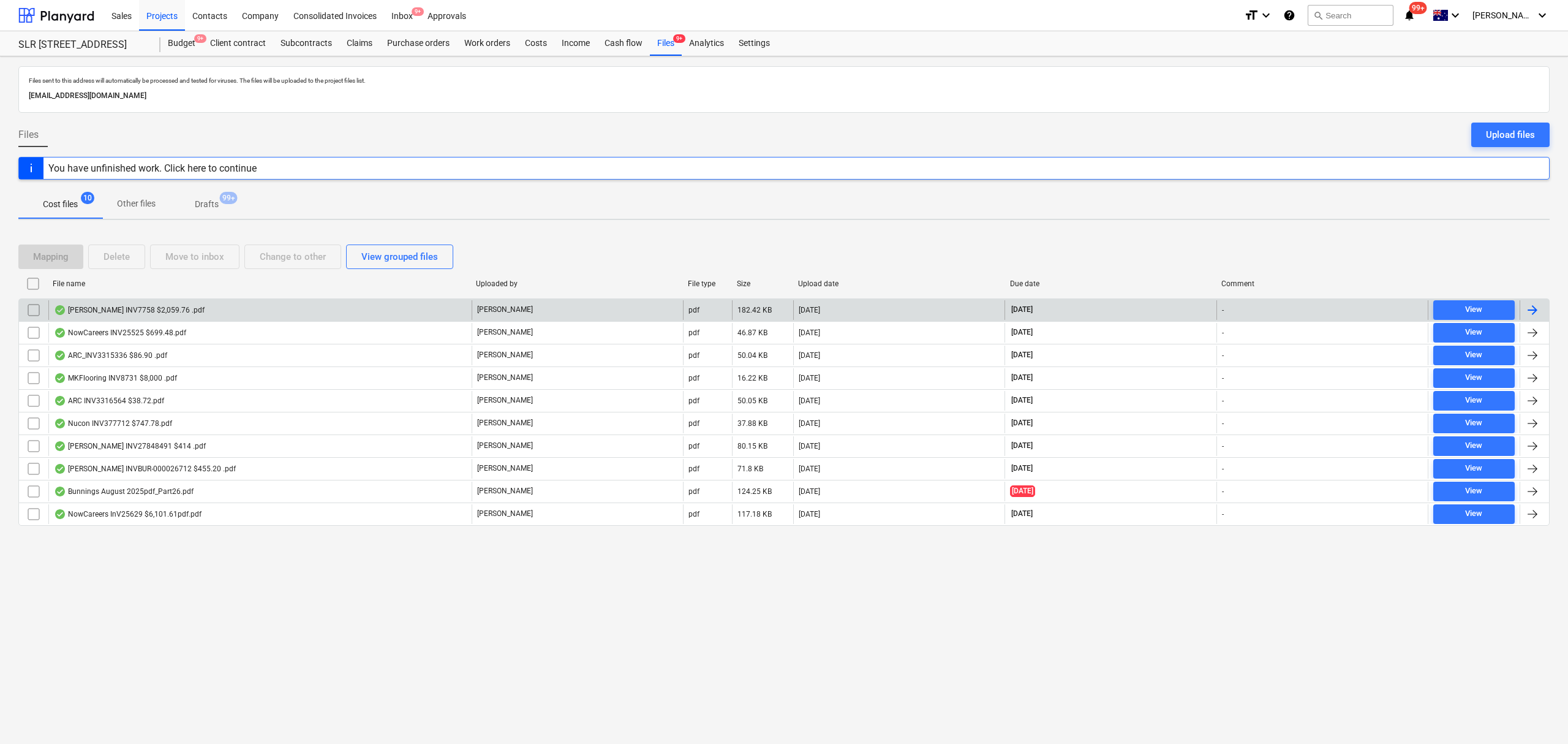
click at [133, 313] on div "[PERSON_NAME] INV7758 $2,059.76 .pdf" at bounding box center [129, 310] width 151 height 10
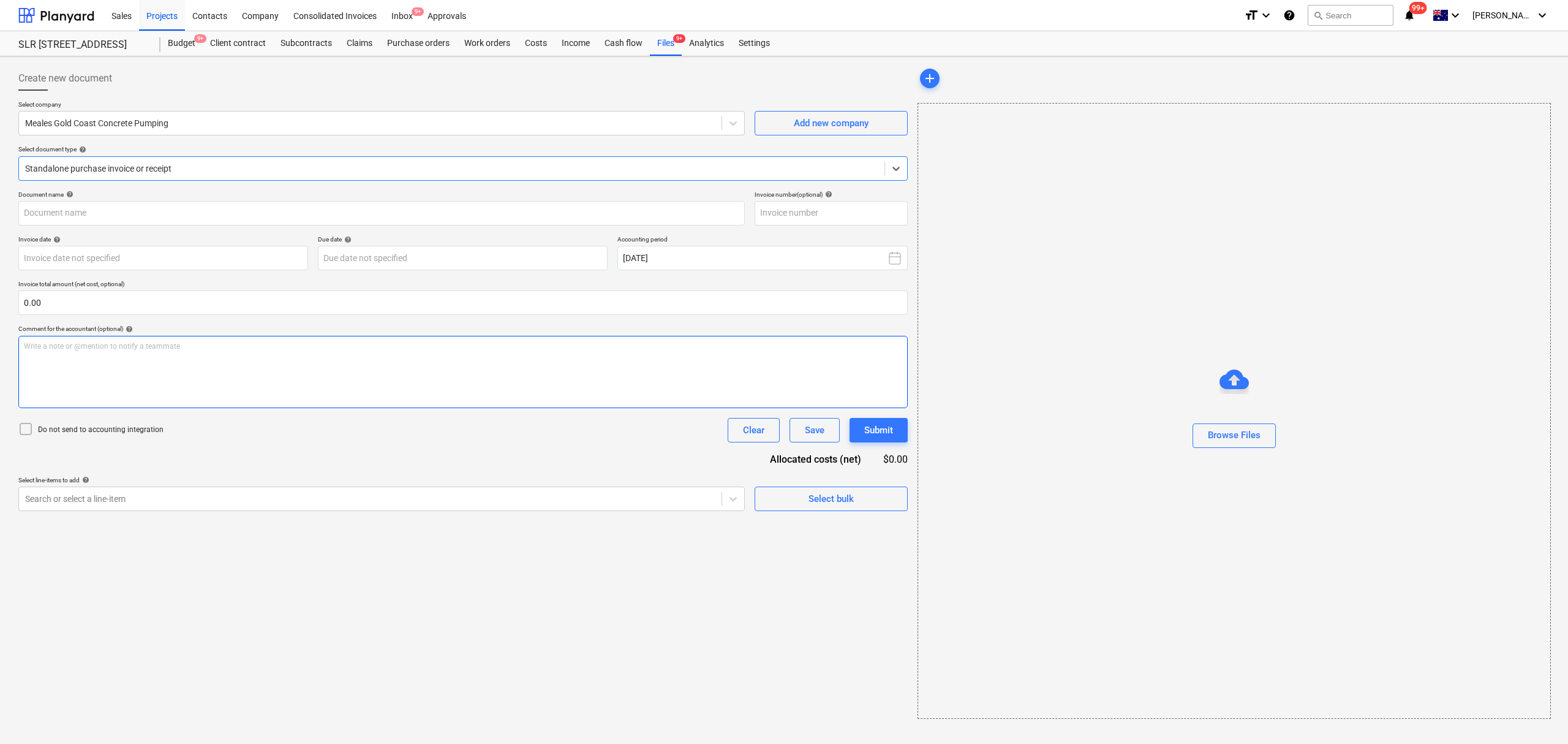
type input "7758"
type input "[DATE]"
click at [176, 27] on div "Projects" at bounding box center [162, 14] width 46 height 31
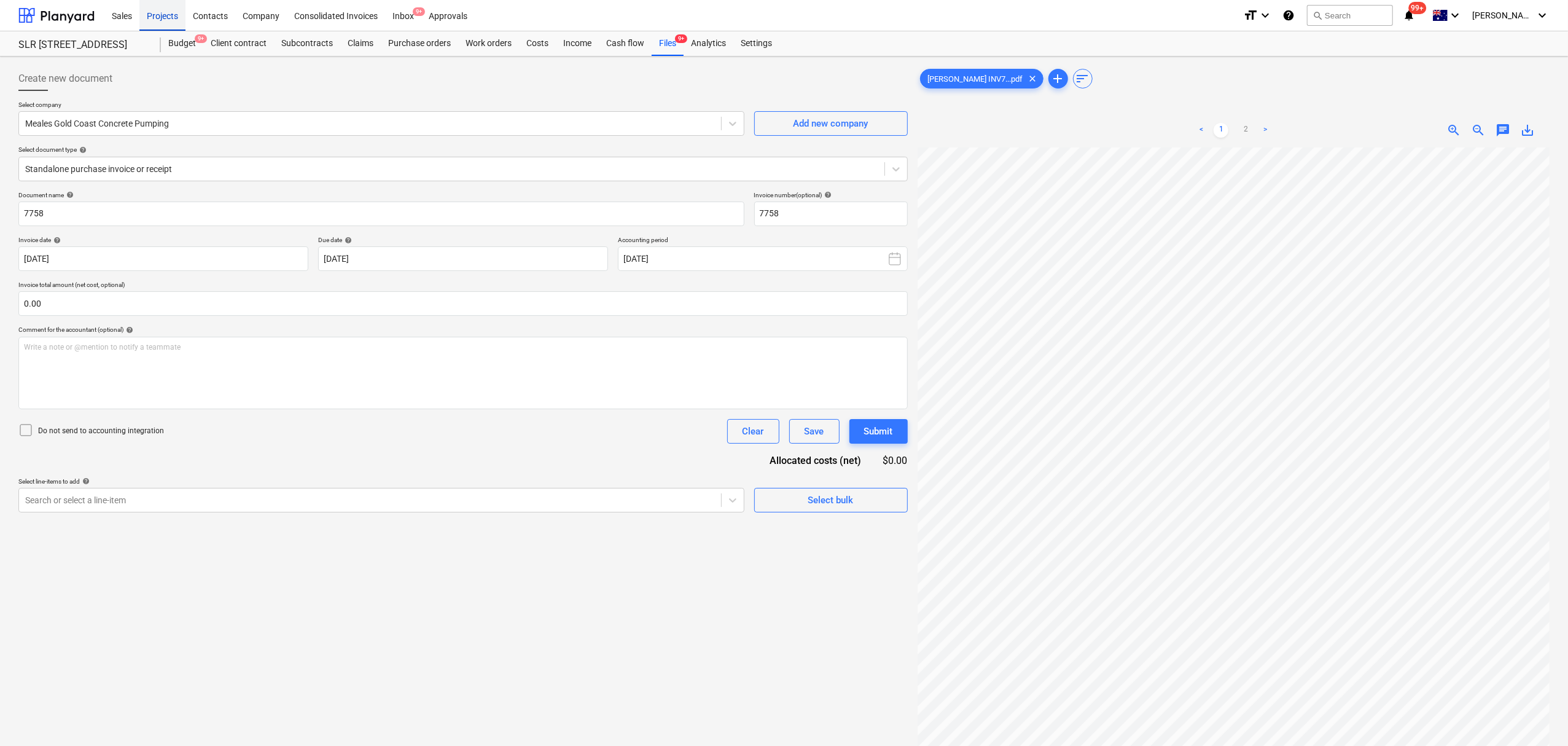
click at [177, 27] on div "Projects" at bounding box center [162, 14] width 46 height 31
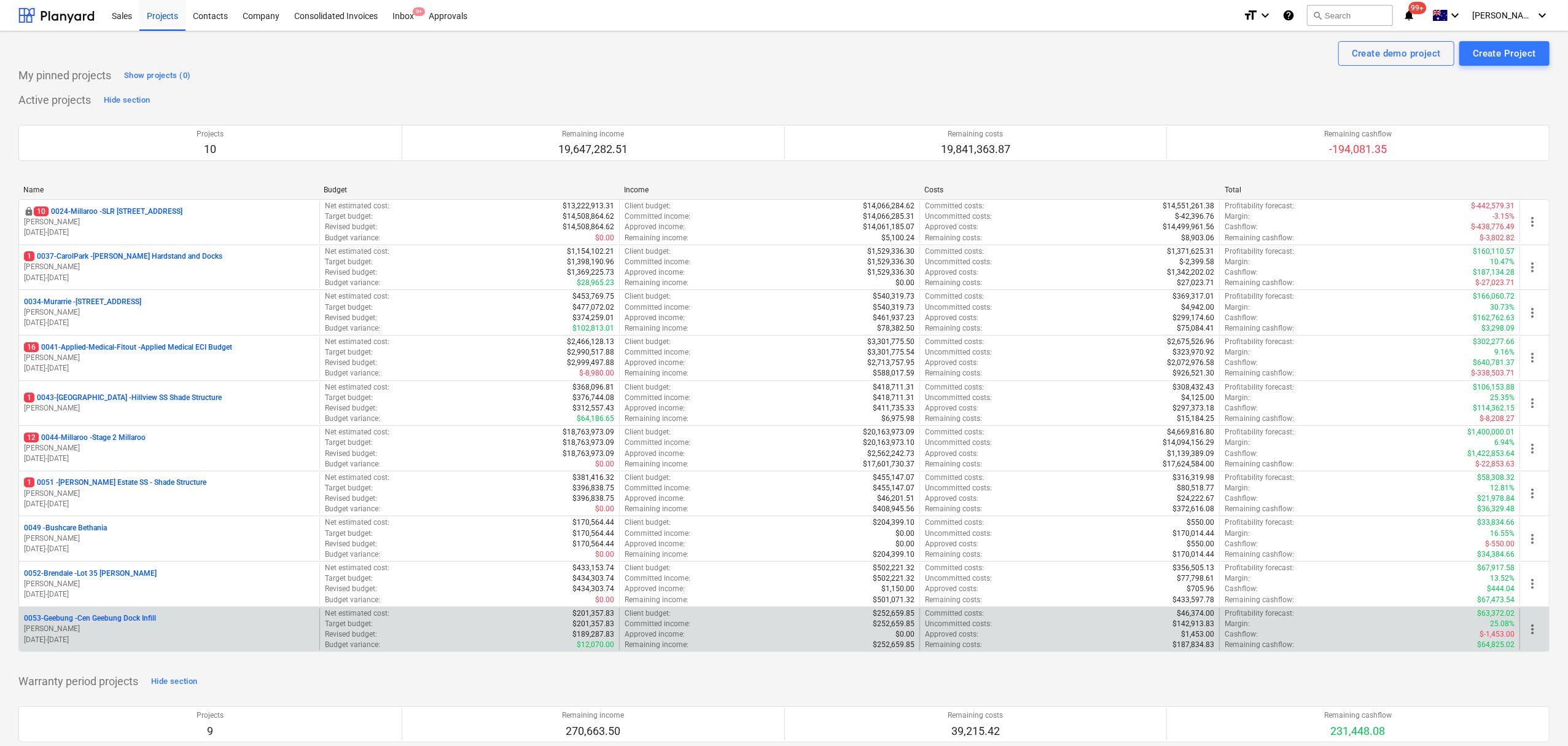
click at [111, 623] on p "0053-Geebung - Cen Geebung Dock Infill" at bounding box center [90, 618] width 132 height 10
